Goal: Navigation & Orientation: Find specific page/section

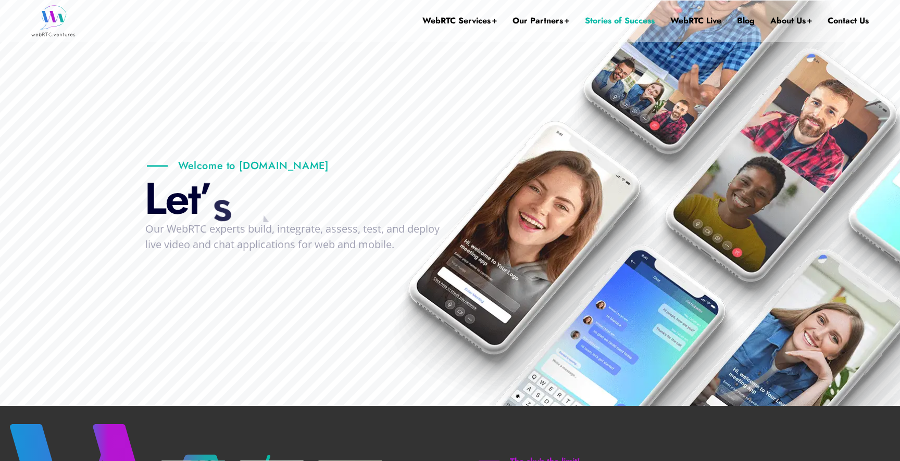
click at [602, 19] on link "Stories of Success" at bounding box center [620, 21] width 70 height 42
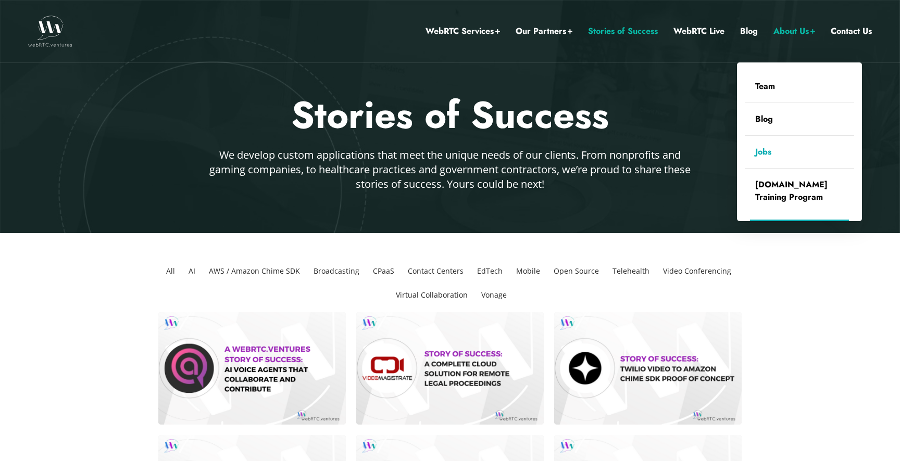
click at [765, 150] on link "Jobs" at bounding box center [798, 152] width 109 height 32
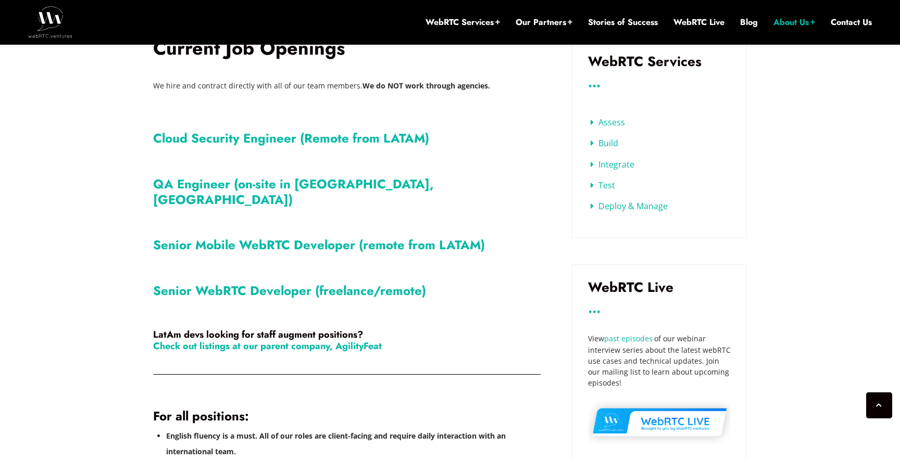
scroll to position [393, 0]
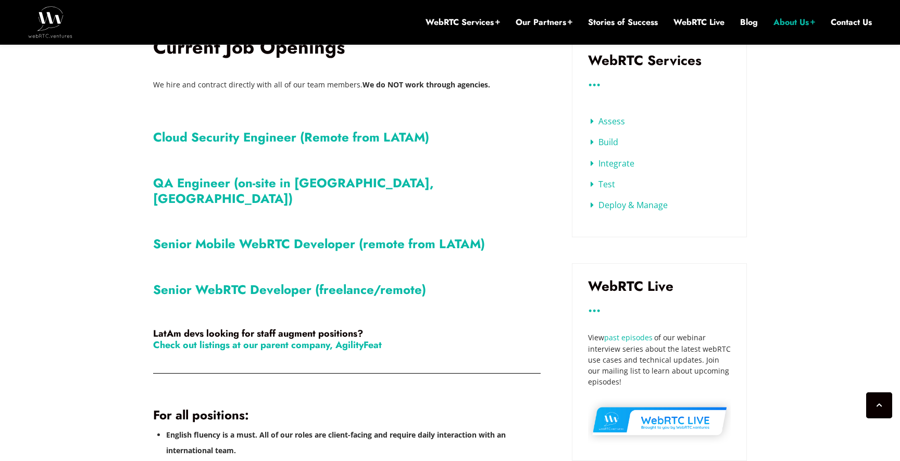
click at [350, 281] on link "Senior WebRTC Developer (freelance/remote)" at bounding box center [289, 290] width 273 height 18
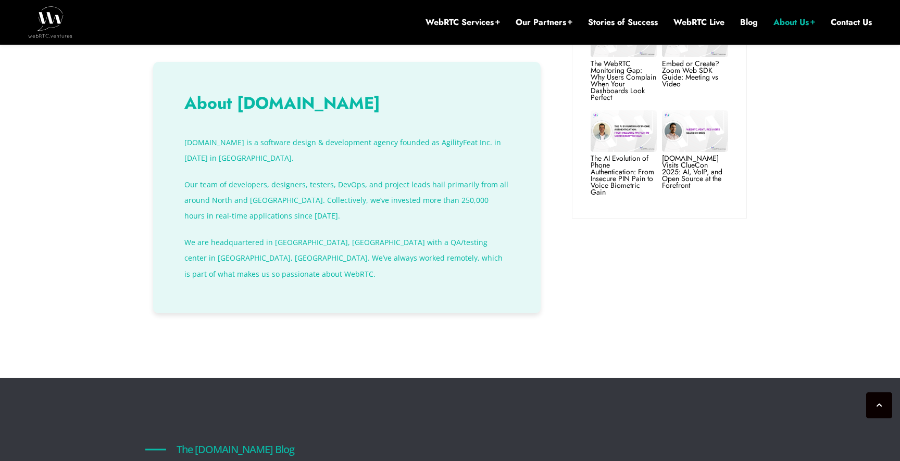
scroll to position [937, 0]
